Goal: Task Accomplishment & Management: Manage account settings

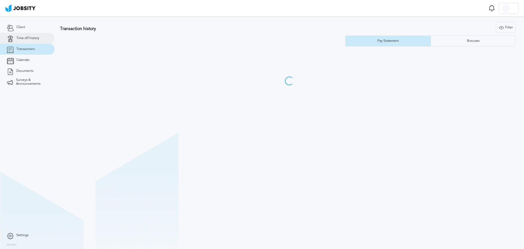
click at [12, 36] on icon at bounding box center [10, 38] width 7 height 5
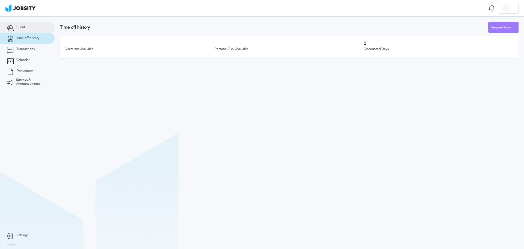
click at [27, 24] on link "Client" at bounding box center [27, 27] width 55 height 11
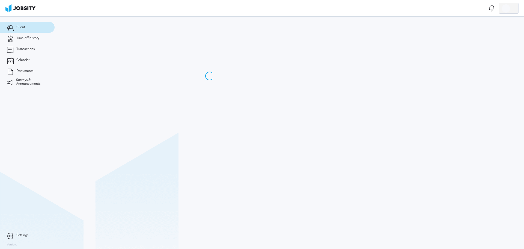
click at [510, 11] on div at bounding box center [506, 8] width 8 height 8
click at [513, 10] on li "Log Out" at bounding box center [509, 8] width 20 height 11
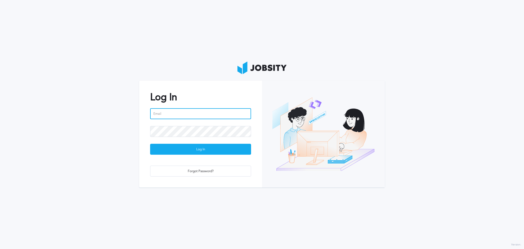
click at [196, 118] on input "email" at bounding box center [200, 113] width 101 height 11
type input "davmi.ogando@jobsity.com"
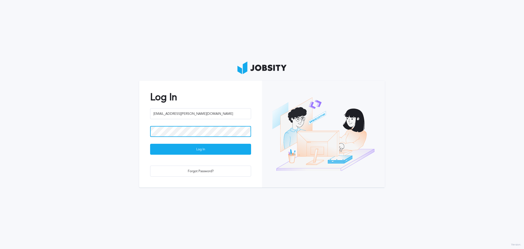
click at [150, 144] on button "Log In" at bounding box center [200, 149] width 101 height 11
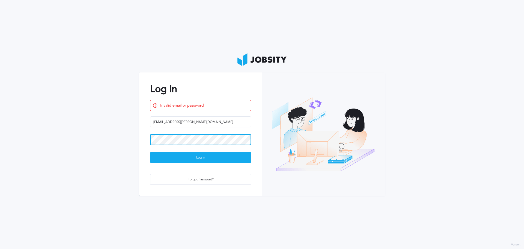
click at [150, 152] on button "Log In" at bounding box center [200, 157] width 101 height 11
click at [231, 179] on div "Forgot Password?" at bounding box center [200, 179] width 101 height 11
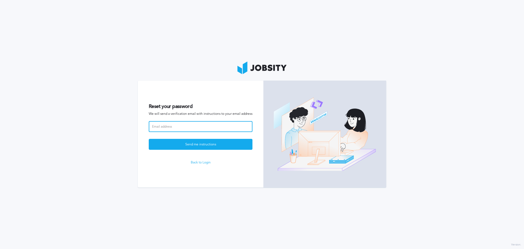
click at [202, 126] on input at bounding box center [201, 126] width 104 height 11
type input "davmi.ogando@jobsity.com"
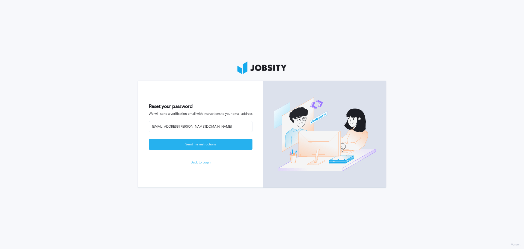
click at [237, 141] on div "Send me instructions" at bounding box center [200, 144] width 103 height 11
